Goal: Information Seeking & Learning: Learn about a topic

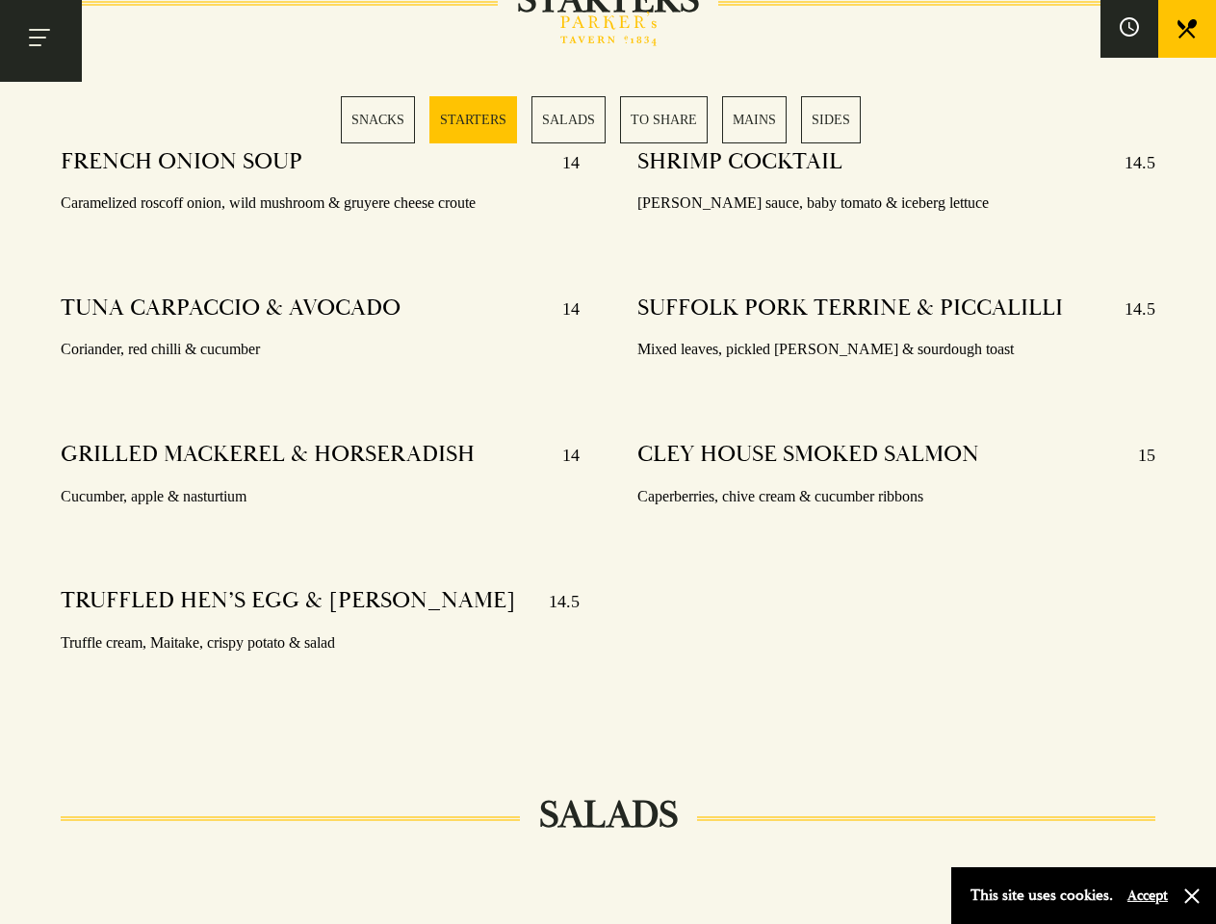
scroll to position [1584, 0]
click at [608, 462] on div "SHRIMP COCKTAIL 14.5 Marie rose sauce, baby tomato & iceberg lettuce SUFFOLK PO…" at bounding box center [896, 427] width 576 height 586
click at [40, 40] on button "Toggle navigation" at bounding box center [41, 41] width 82 height 82
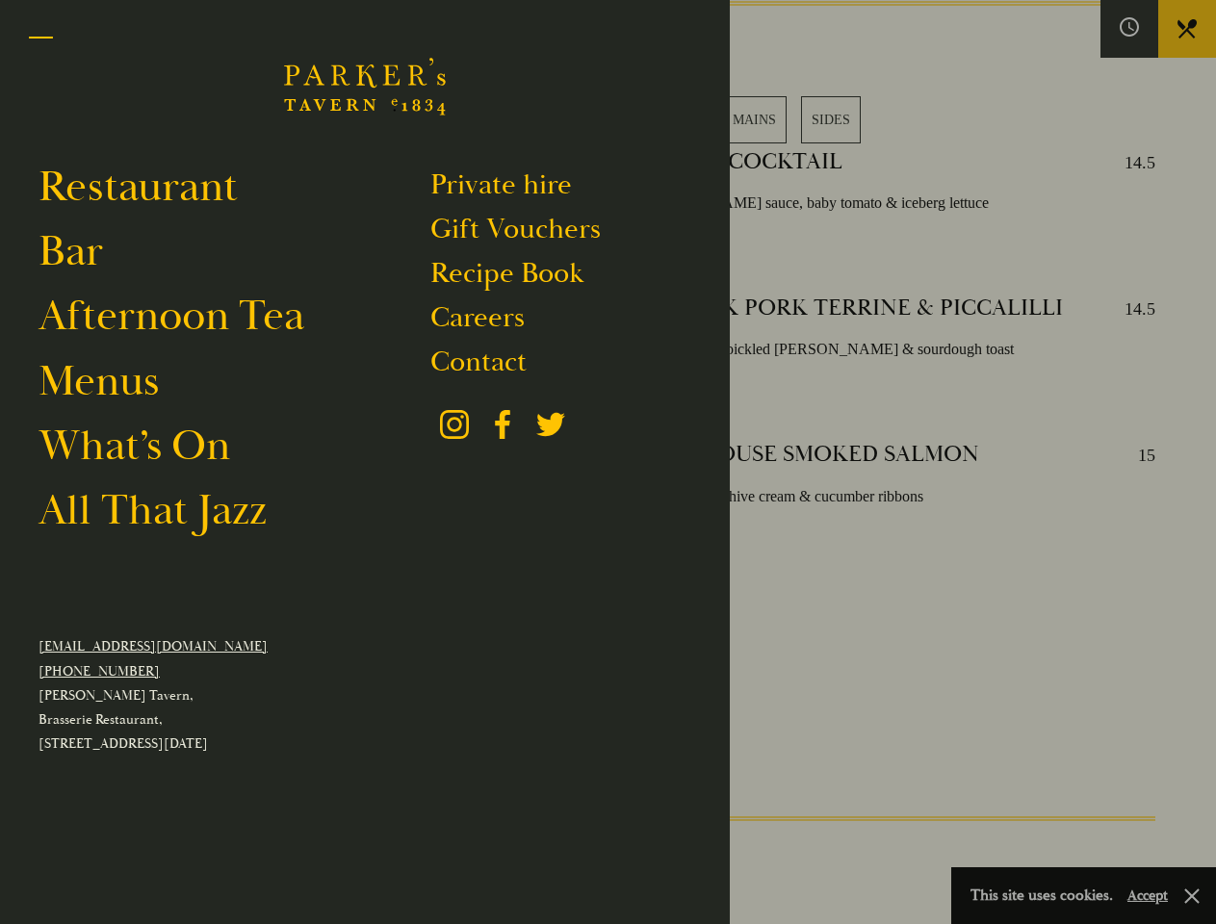
click at [1129, 29] on div at bounding box center [608, 462] width 1216 height 924
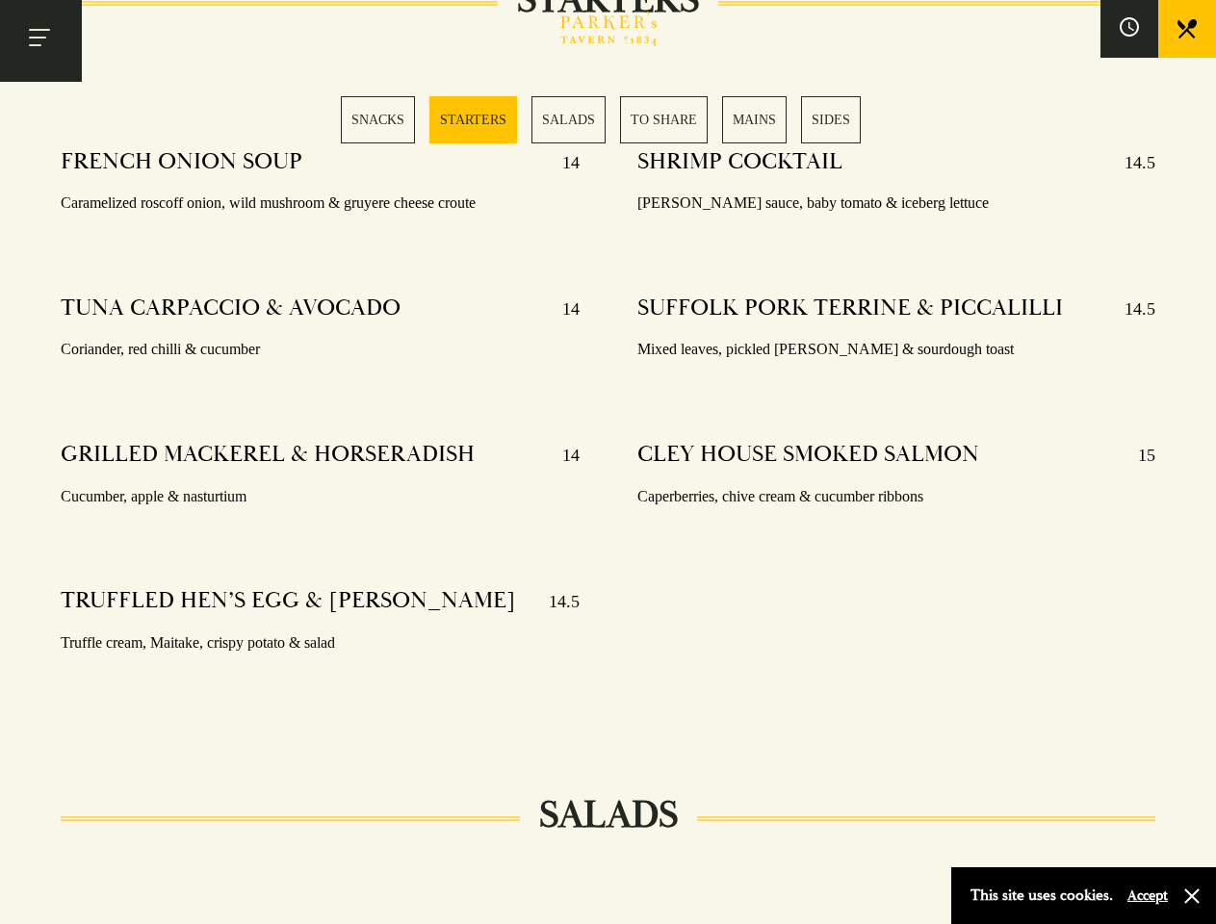
click at [608, 119] on div "SNACKS STARTERS SALADS TO SHARE MAINS SIDES" at bounding box center [608, 119] width 534 height 47
click at [1147, 895] on button "Accept" at bounding box center [1147, 896] width 40 height 18
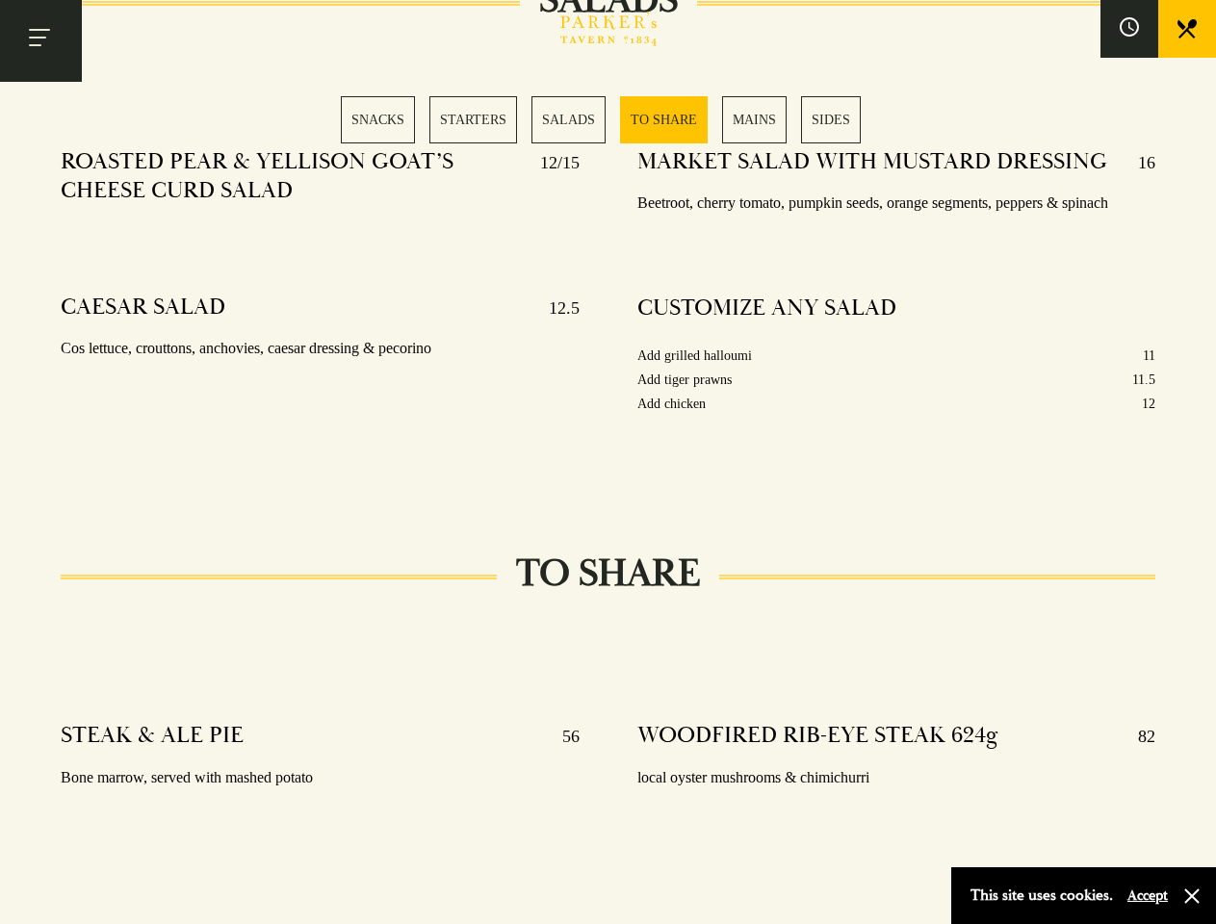
click at [608, 462] on div "MARKET SALAD WITH MUSTARD DRESSING 16 Beetroot, cherry tomato, pumpkin seeds, o…" at bounding box center [896, 307] width 576 height 346
click at [40, 40] on button "Toggle navigation" at bounding box center [41, 41] width 82 height 82
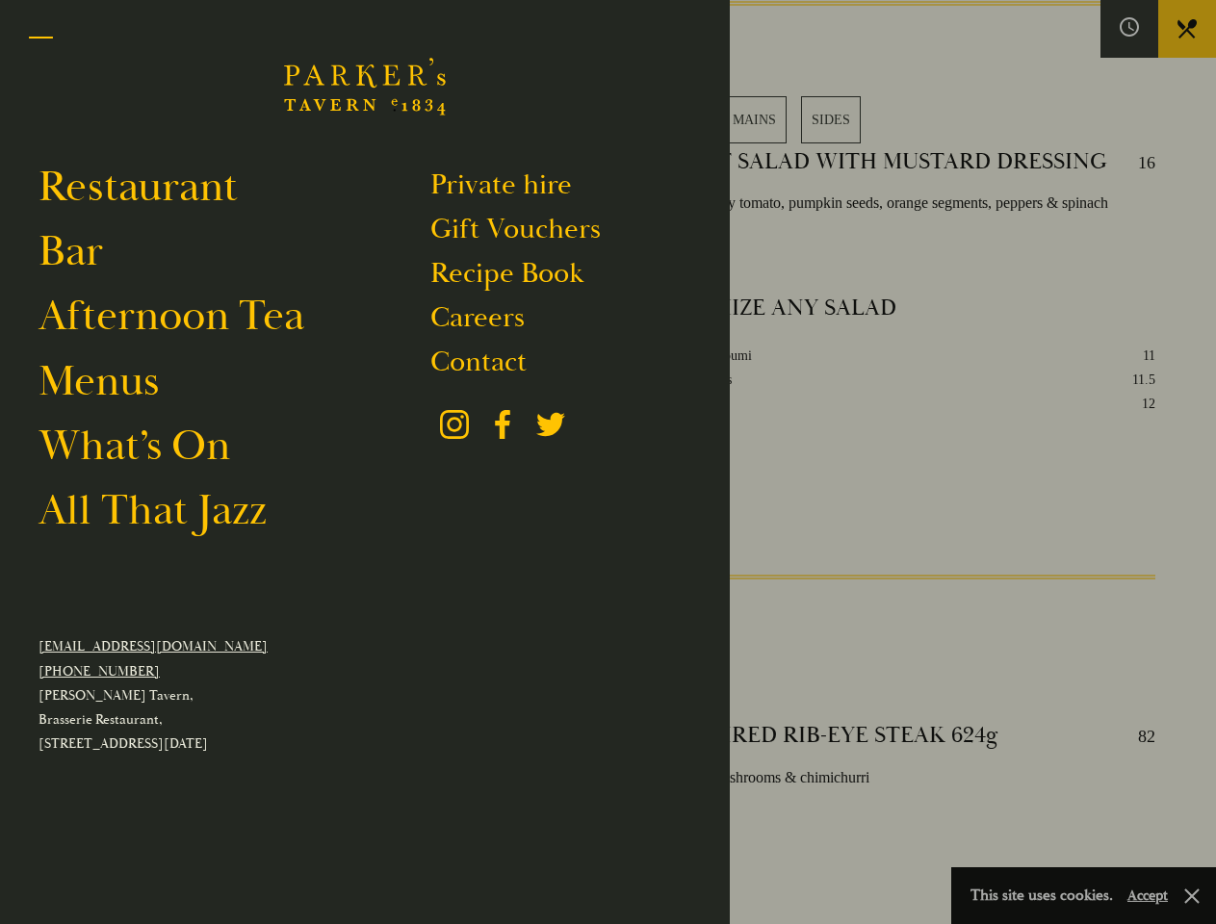
click at [1129, 29] on div at bounding box center [608, 462] width 1216 height 924
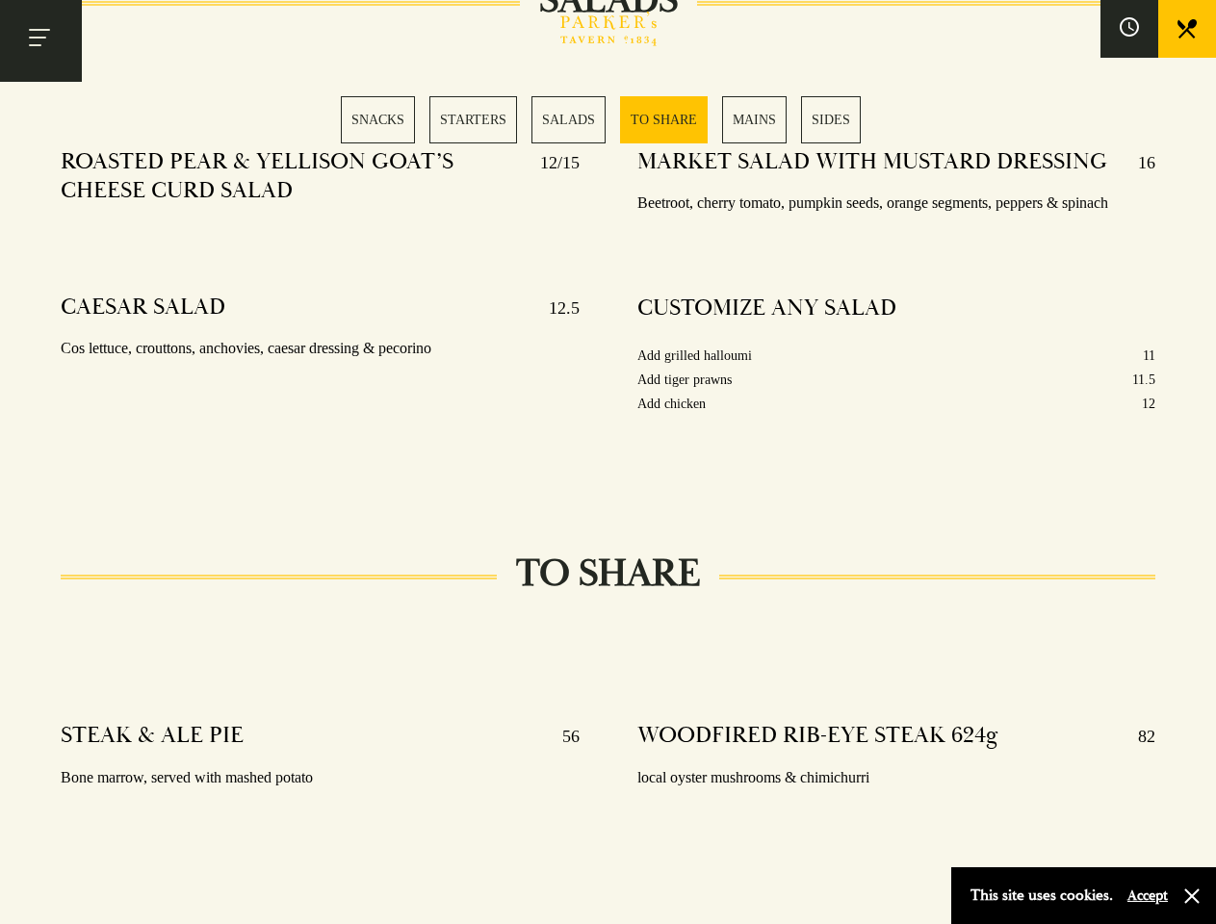
click at [608, 119] on div "SNACKS STARTERS SALADS TO SHARE MAINS SIDES" at bounding box center [608, 119] width 534 height 47
click at [1147, 895] on button "Accept" at bounding box center [1147, 896] width 40 height 18
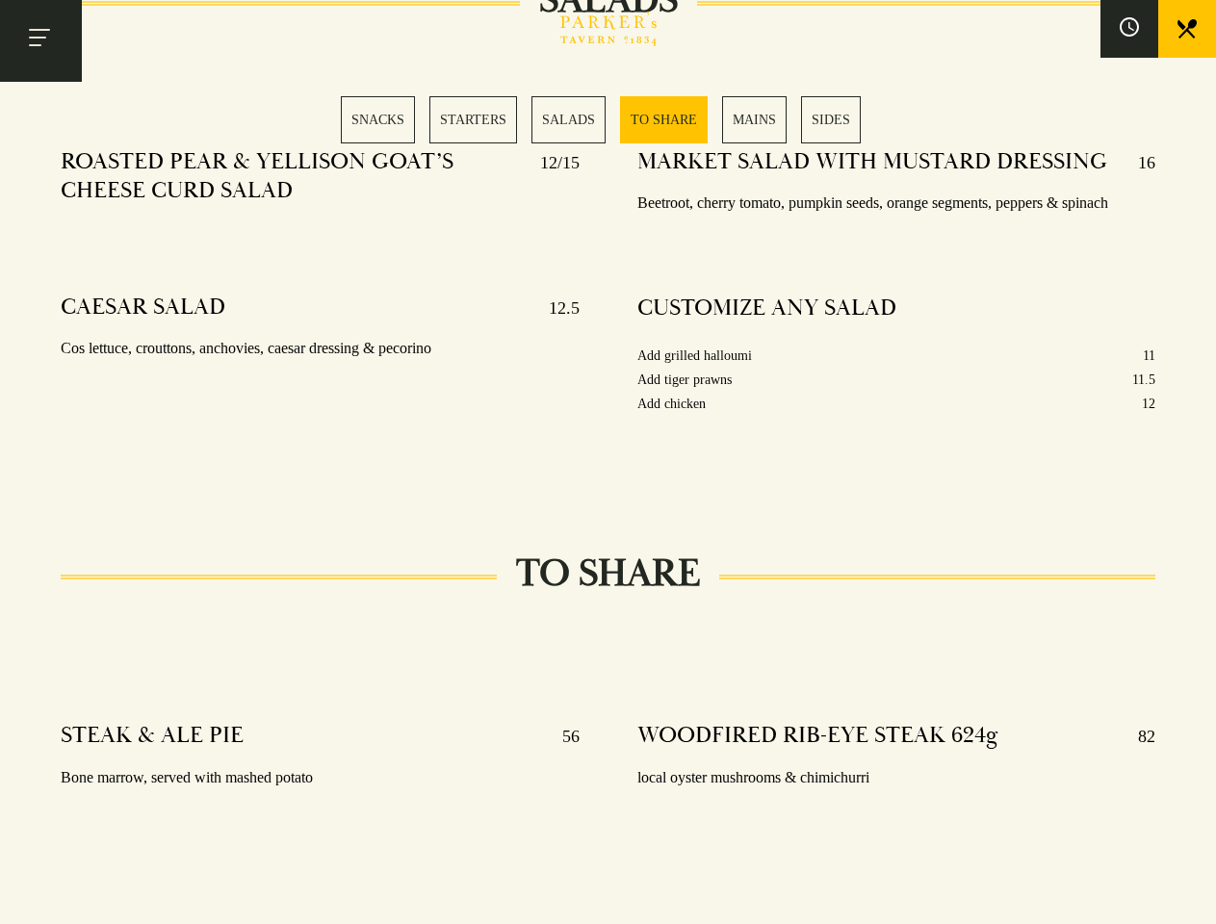
click at [1192, 896] on section "SNACKS SELECTION OF OLIVES 5 Manzanilla, kalamata & bella di cerignola 48 HOUR …" at bounding box center [608, 650] width 1216 height 4656
